Goal: Communication & Community: Answer question/provide support

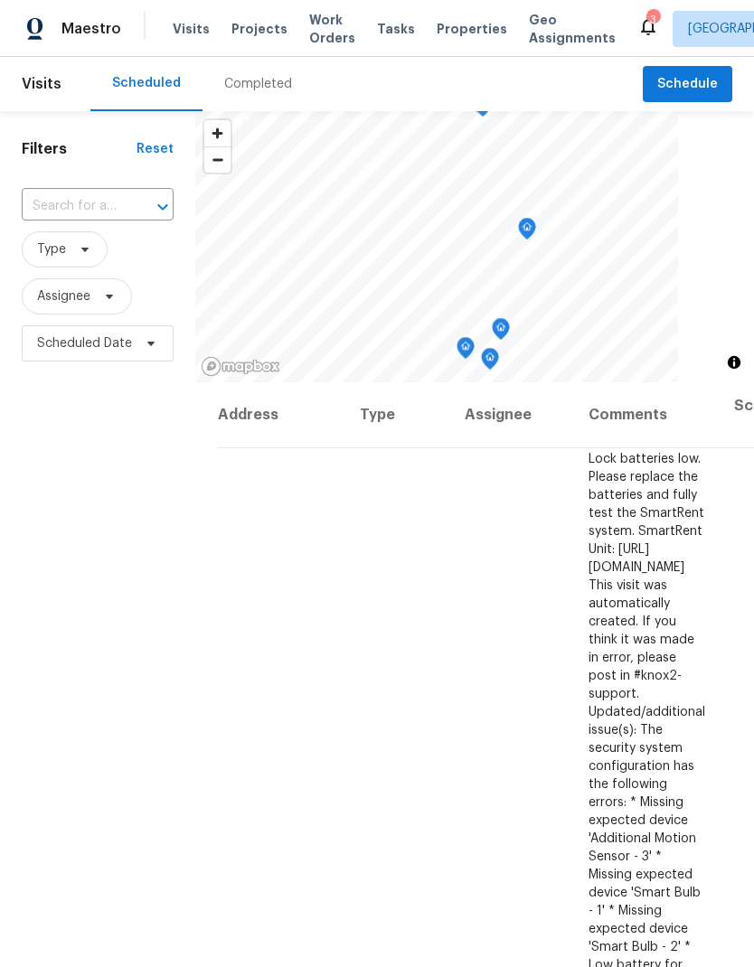
click at [646, 28] on div "3" at bounding box center [652, 20] width 13 height 18
click at [641, 33] on icon at bounding box center [648, 27] width 14 height 18
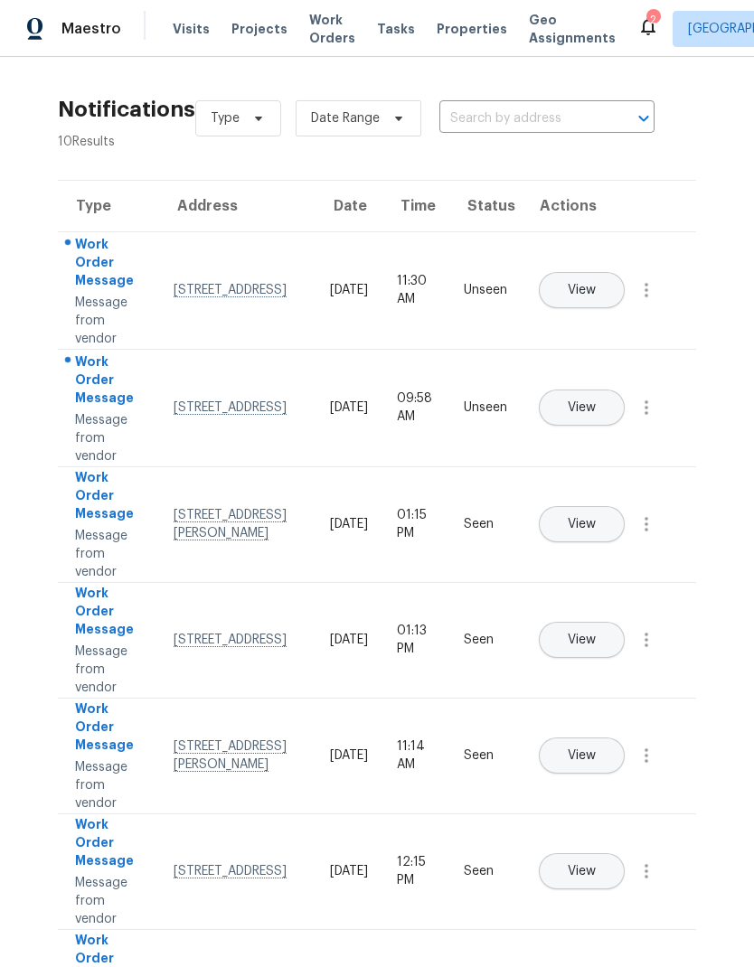
click at [187, 32] on span "Visits" at bounding box center [191, 29] width 37 height 18
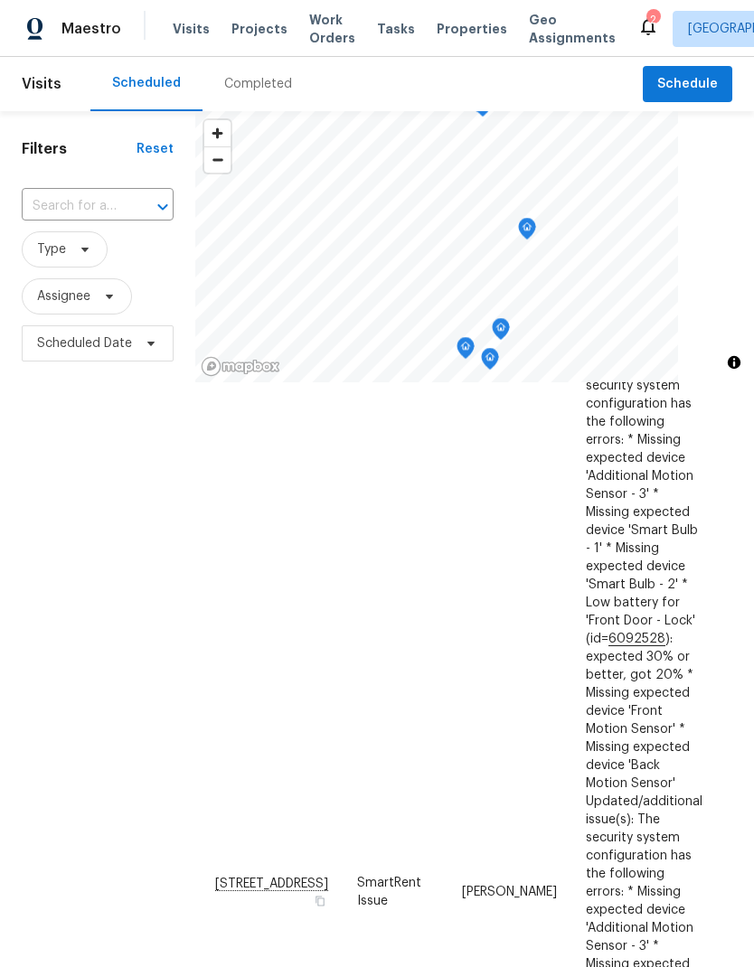
scroll to position [363, 1]
click at [83, 249] on icon at bounding box center [85, 249] width 14 height 14
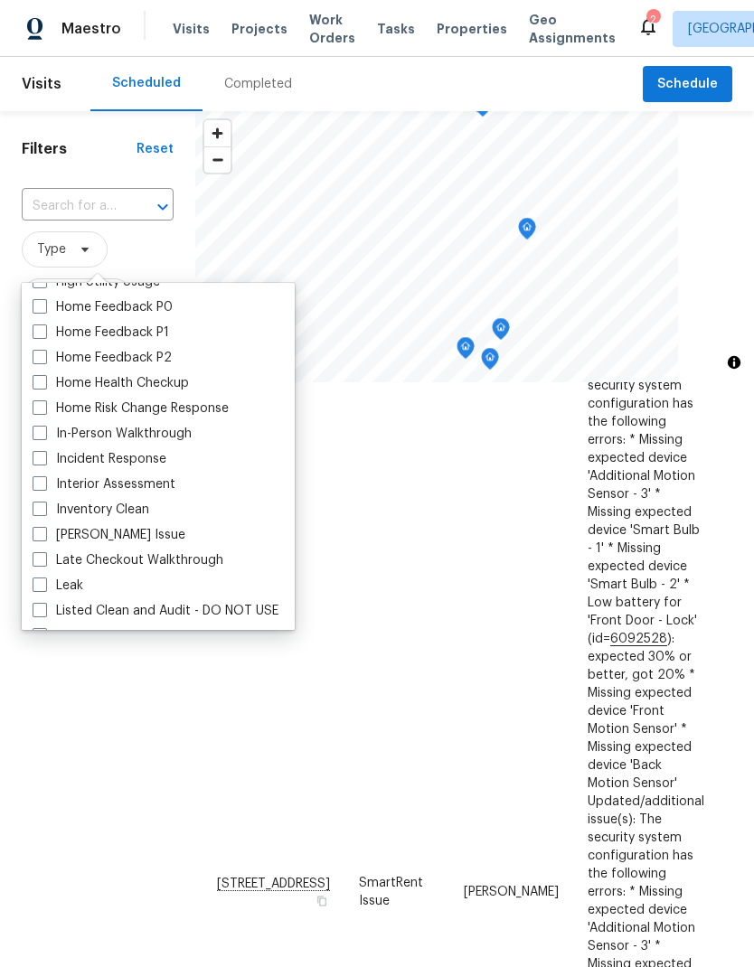
scroll to position [578, 0]
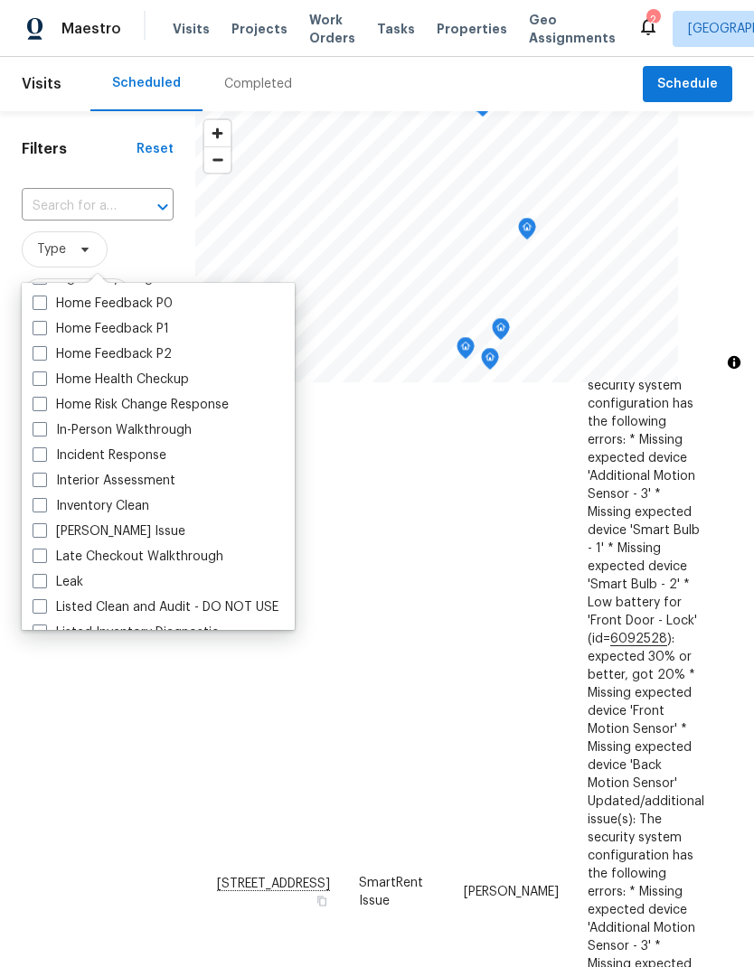
click at [45, 431] on span at bounding box center [40, 429] width 14 height 14
click at [44, 431] on input "In-Person Walkthrough" at bounding box center [39, 427] width 12 height 12
checkbox input "true"
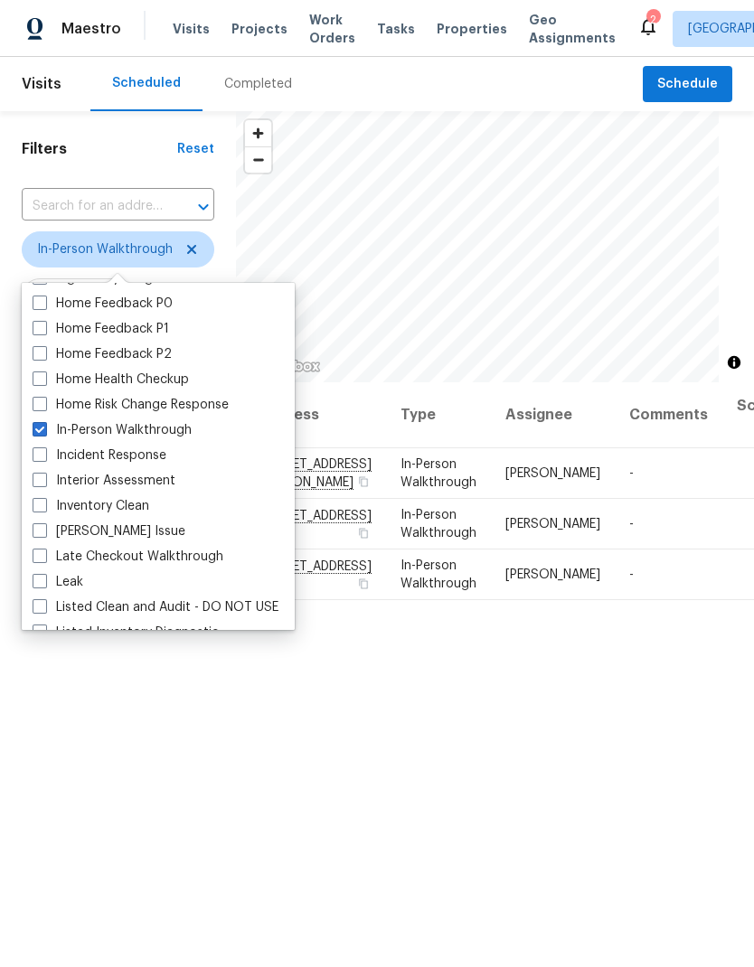
click at [168, 898] on div "Filters Reset ​ In-Person Walkthrough Assignee Scheduled Date" at bounding box center [118, 633] width 236 height 1045
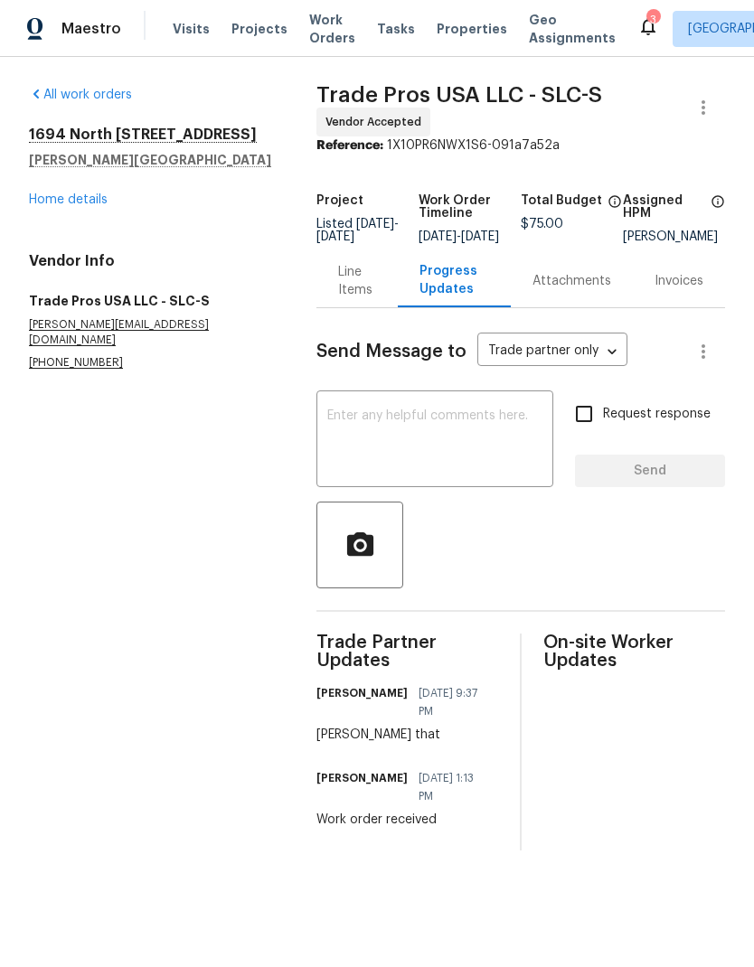
click at [102, 205] on link "Home details" at bounding box center [68, 199] width 79 height 13
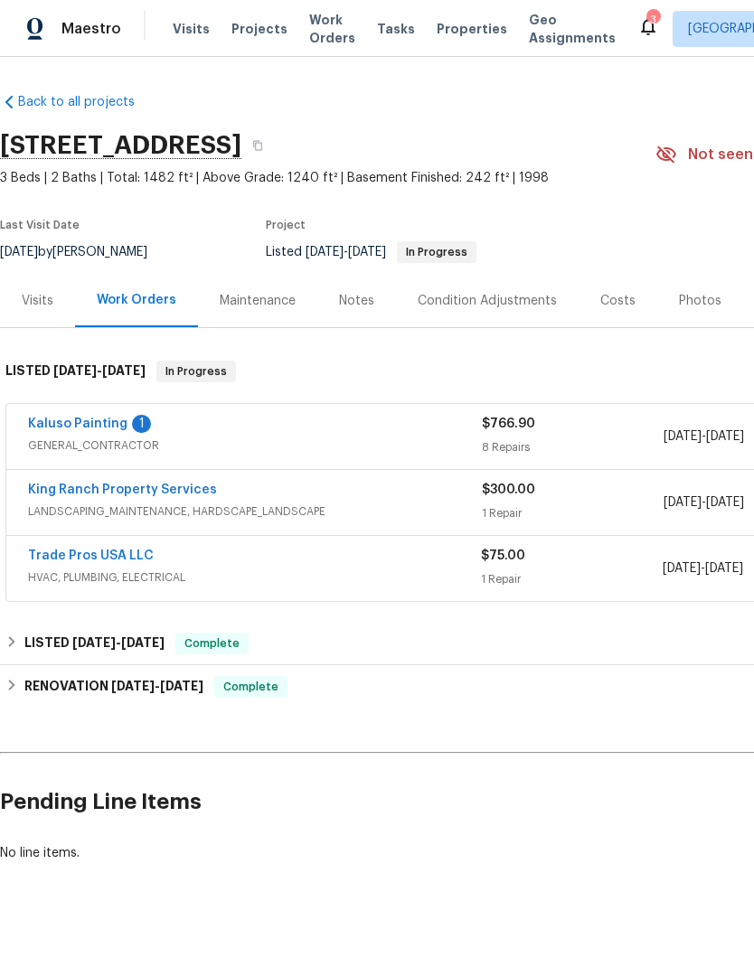
click at [92, 426] on link "Kaluso Painting" at bounding box center [77, 424] width 99 height 13
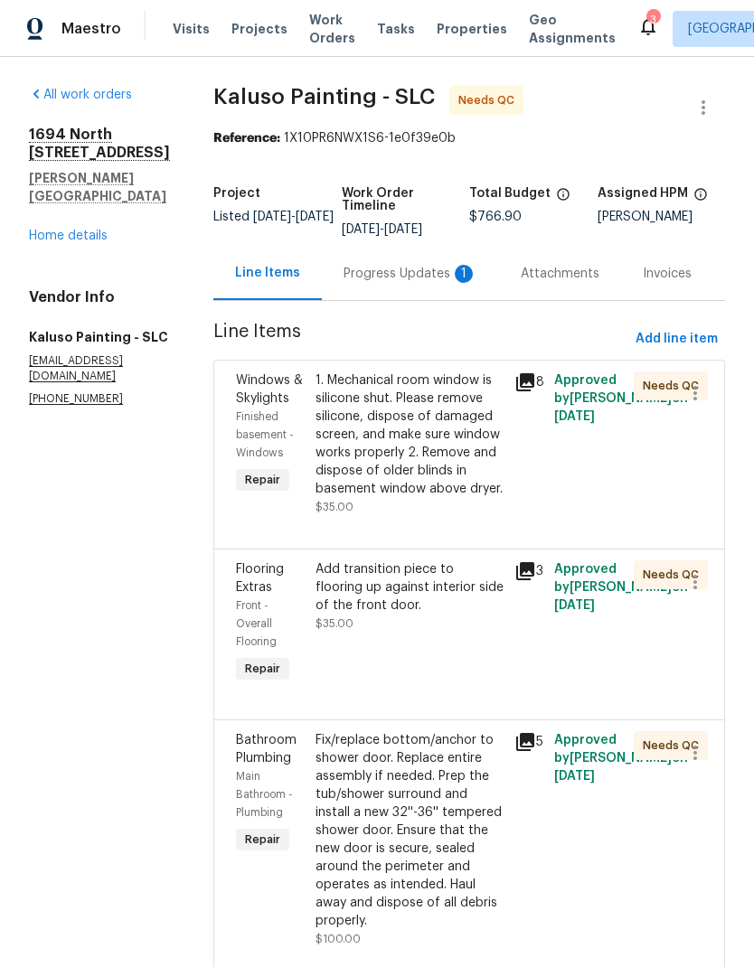
click at [393, 272] on div "Progress Updates 1" at bounding box center [411, 274] width 134 height 18
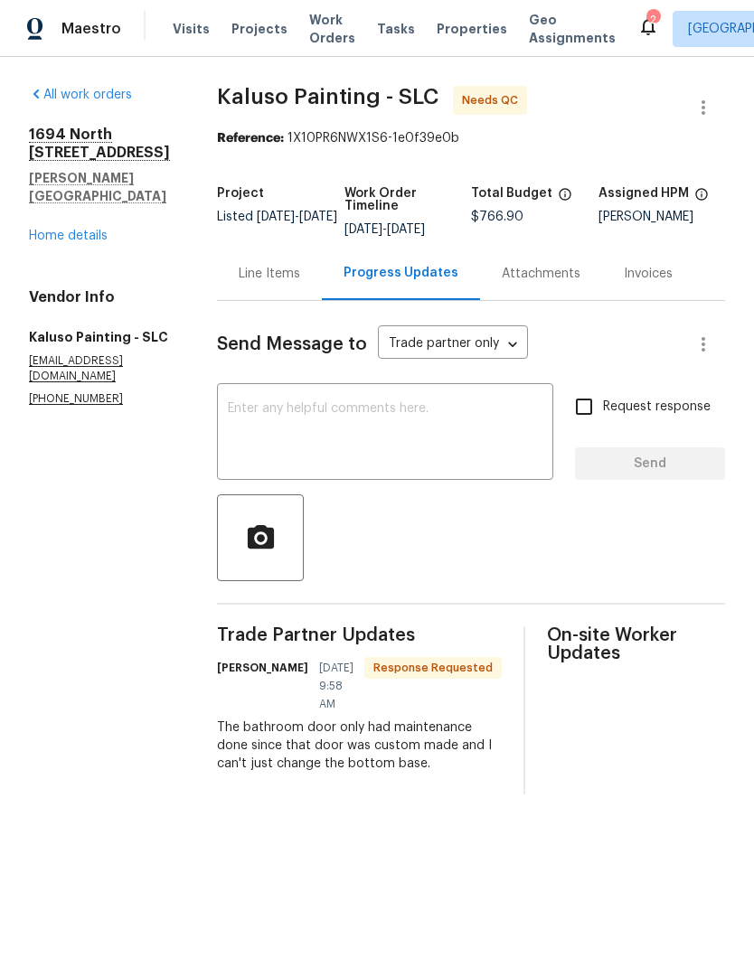
click at [414, 428] on textarea at bounding box center [385, 433] width 315 height 63
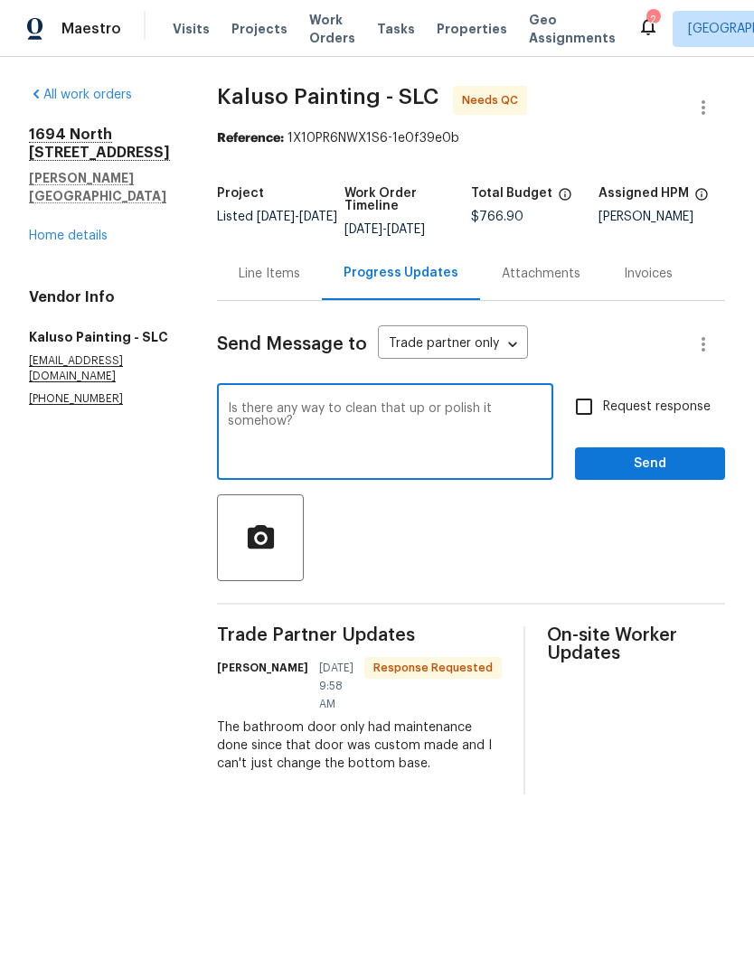
type textarea "Is there any way to clean that up or polish it somehow?"
click at [589, 410] on input "Request response" at bounding box center [584, 407] width 38 height 38
checkbox input "true"
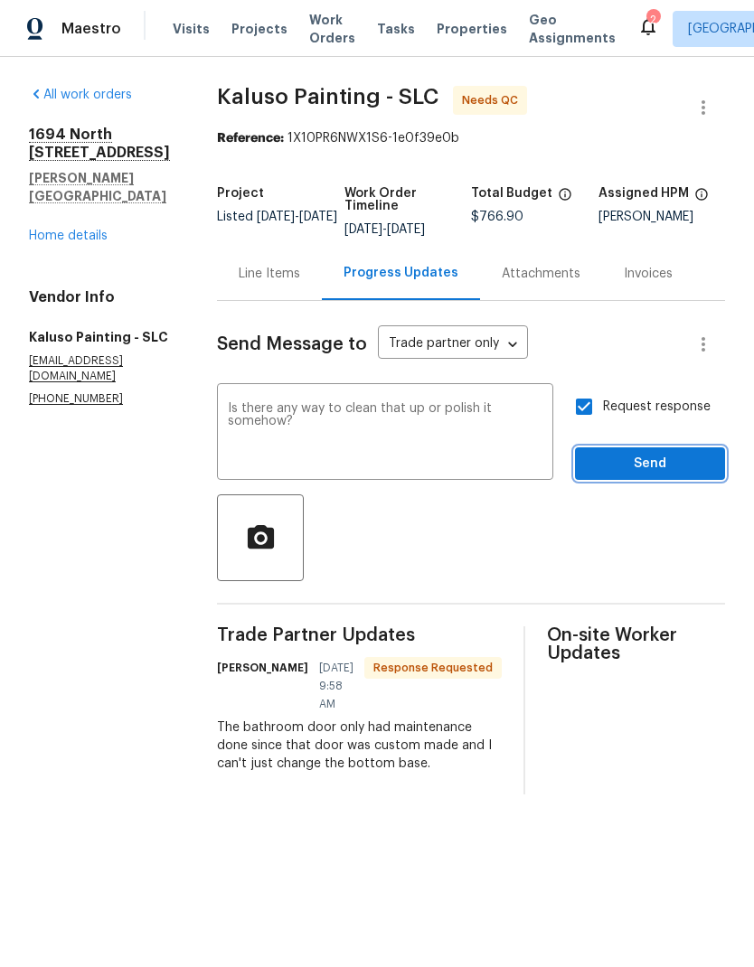
click at [680, 462] on span "Send" at bounding box center [649, 464] width 121 height 23
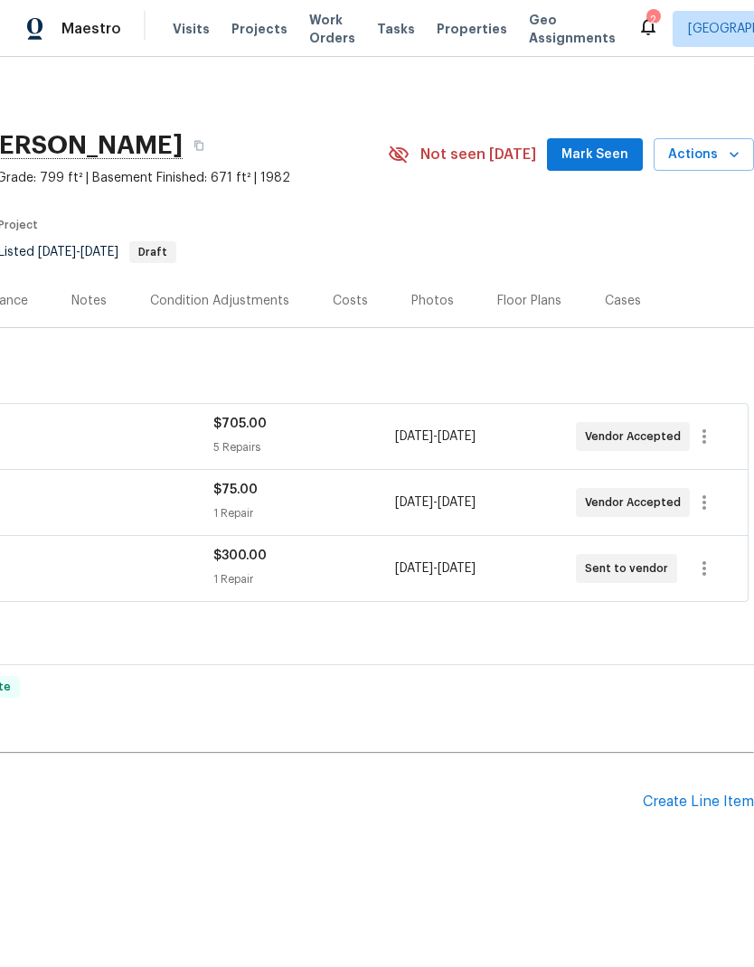
scroll to position [0, 268]
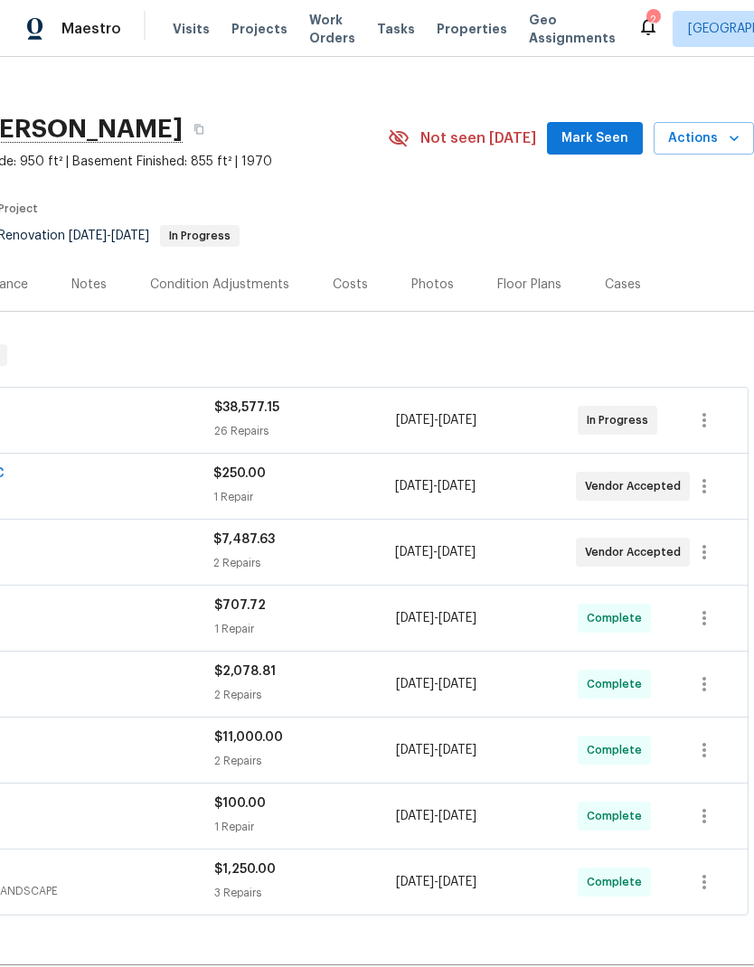
scroll to position [16, 268]
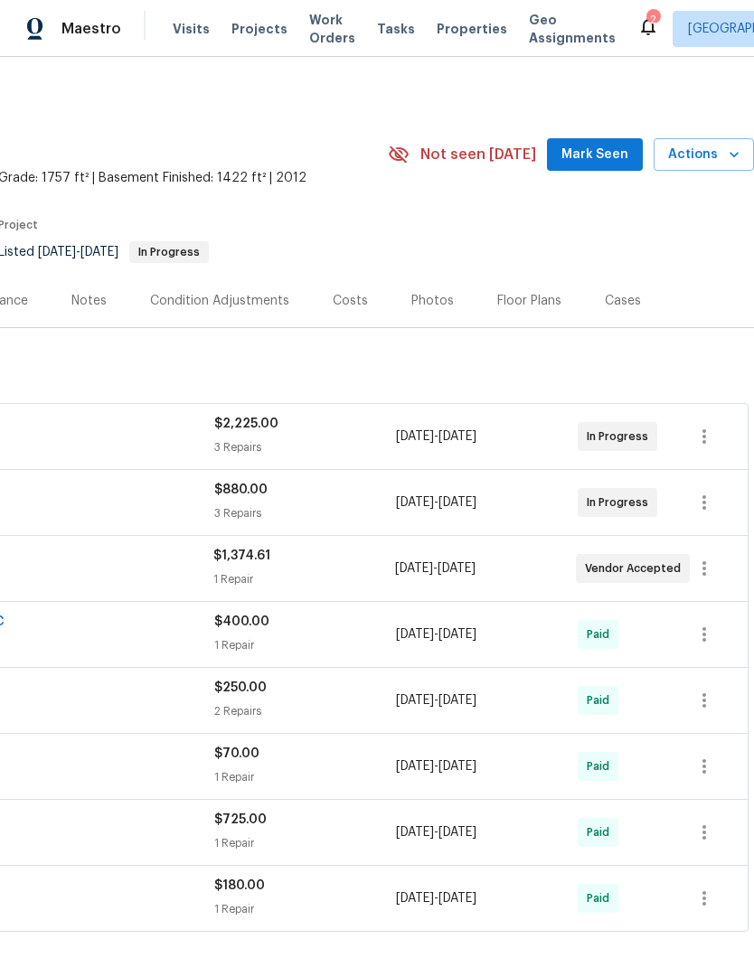
scroll to position [0, 268]
